Goal: Task Accomplishment & Management: Manage account settings

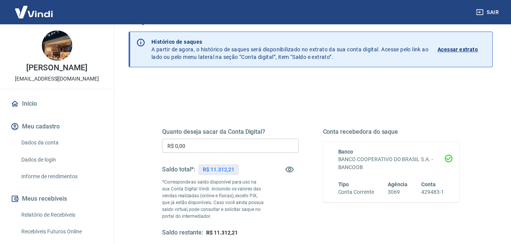
scroll to position [38, 0]
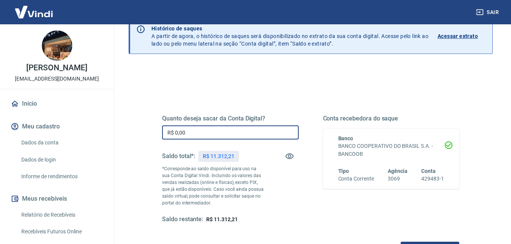
drag, startPoint x: 190, startPoint y: 132, endPoint x: 141, endPoint y: 137, distance: 49.4
click at [141, 137] on div "Quanto deseja sacar da Conta Digital? R$ 0,00 ​ Saldo total*: R$ 11.312,21 *Cor…" at bounding box center [311, 205] width 364 height 279
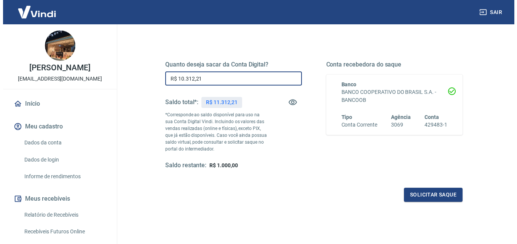
scroll to position [139, 0]
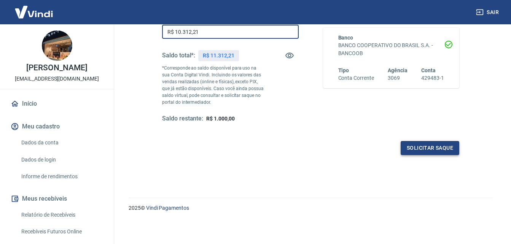
type input "R$ 10.312,21"
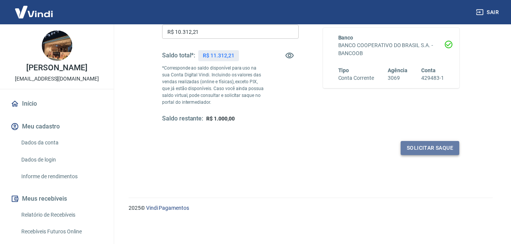
click at [431, 149] on button "Solicitar saque" at bounding box center [430, 148] width 59 height 14
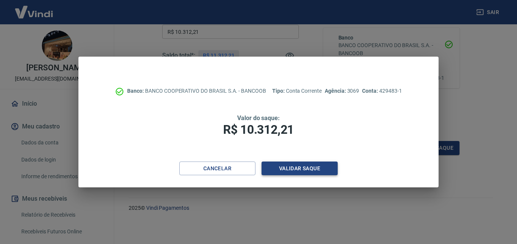
click at [291, 166] on button "Validar saque" at bounding box center [300, 169] width 76 height 14
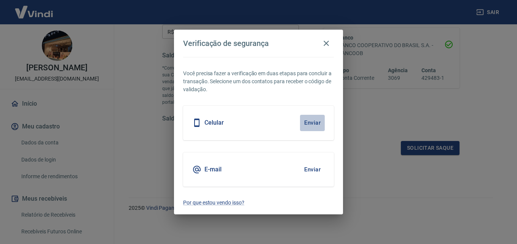
click at [314, 123] on button "Enviar" at bounding box center [312, 123] width 25 height 16
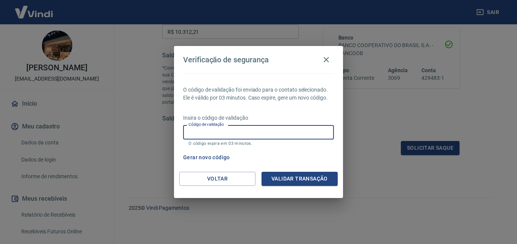
click at [248, 131] on input "Código de validação" at bounding box center [258, 132] width 151 height 14
type input "738070"
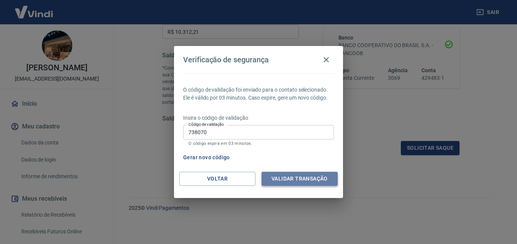
click at [304, 177] on button "Validar transação" at bounding box center [300, 179] width 76 height 14
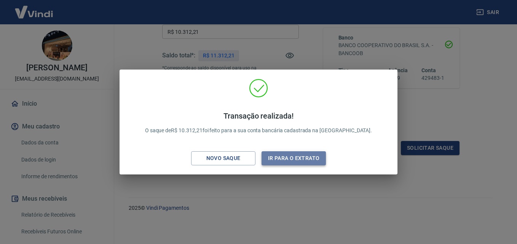
click at [282, 156] on button "Ir para o extrato" at bounding box center [294, 159] width 64 height 14
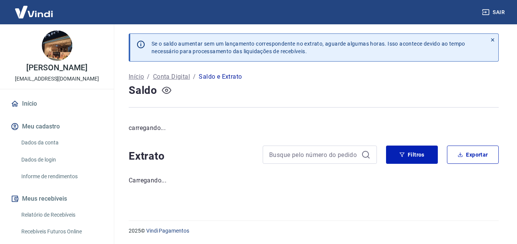
click at [171, 93] on button "button" at bounding box center [166, 91] width 12 height 12
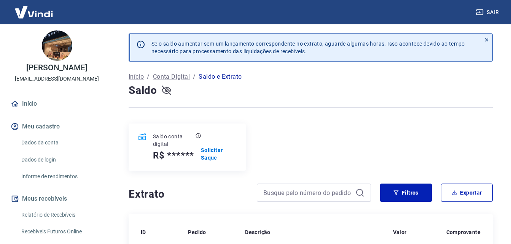
click at [169, 85] on button "button" at bounding box center [166, 91] width 12 height 12
